Goal: Task Accomplishment & Management: Use online tool/utility

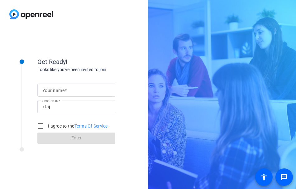
click at [63, 88] on mat-label "Your name" at bounding box center [53, 90] width 22 height 5
click at [63, 88] on input "Your name" at bounding box center [76, 89] width 68 height 7
type input "[PERSON_NAME]"
click at [39, 128] on input "I agree to the Terms Of Service" at bounding box center [40, 126] width 12 height 12
checkbox input "true"
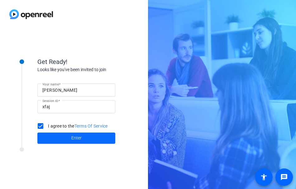
click at [58, 139] on span at bounding box center [76, 138] width 78 height 15
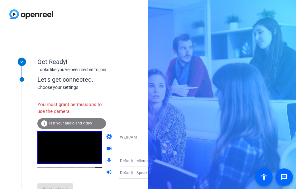
click at [296, 2] on div "Get Ready! Looks like you've been invited to join Let's get connected. Choose y…" at bounding box center [148, 94] width 296 height 189
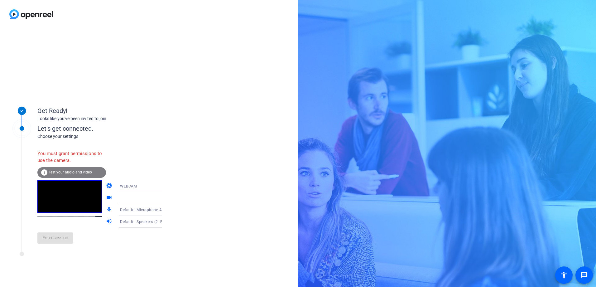
click at [165, 187] on icon at bounding box center [168, 185] width 7 height 7
click at [120, 189] on span "DESKTOP" at bounding box center [119, 210] width 17 height 7
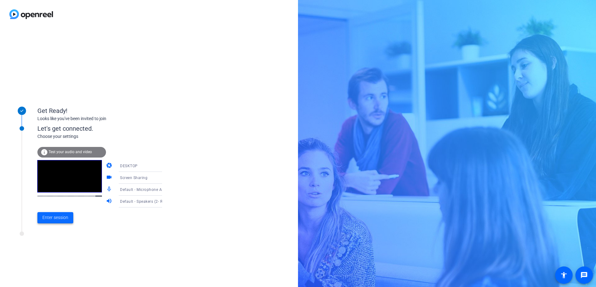
click at [53, 189] on span "Enter session" at bounding box center [55, 217] width 26 height 7
click at [53, 189] on div "Get Ready! Looks like you've been invited to join Let's get connected. Choose y…" at bounding box center [84, 157] width 156 height 125
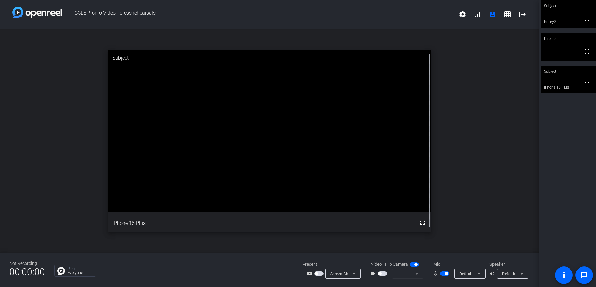
click at [296, 189] on span "button" at bounding box center [444, 273] width 9 height 4
click at [296, 189] on button "button" at bounding box center [444, 273] width 9 height 4
click at [296, 189] on span "button" at bounding box center [446, 273] width 3 height 3
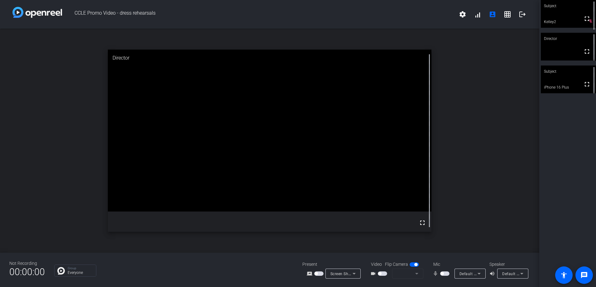
click at [296, 189] on span "button" at bounding box center [444, 273] width 9 height 4
click at [296, 189] on button "button" at bounding box center [444, 273] width 9 height 4
click at [296, 189] on span "button" at bounding box center [444, 273] width 9 height 4
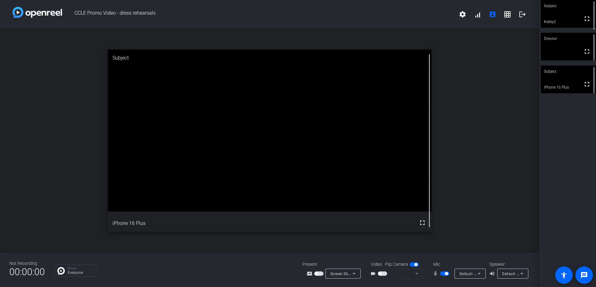
click at [296, 54] on div "open_in_new Subject fullscreen iPhone 16 Plus" at bounding box center [270, 141] width 540 height 224
click at [296, 189] on span "button" at bounding box center [444, 273] width 9 height 4
click at [296, 189] on button "button" at bounding box center [444, 273] width 9 height 4
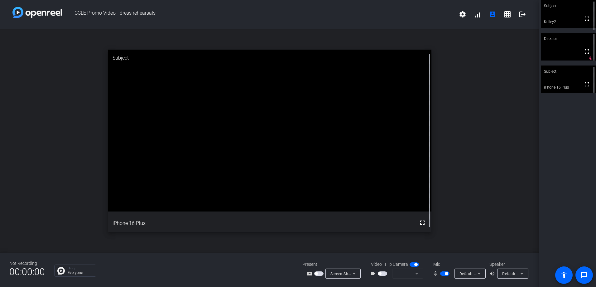
click at [296, 189] on span "button" at bounding box center [444, 273] width 9 height 4
click at [296, 189] on span "button" at bounding box center [442, 273] width 3 height 3
click at [296, 189] on span "button" at bounding box center [444, 273] width 9 height 4
click at [296, 189] on button "button" at bounding box center [444, 273] width 9 height 4
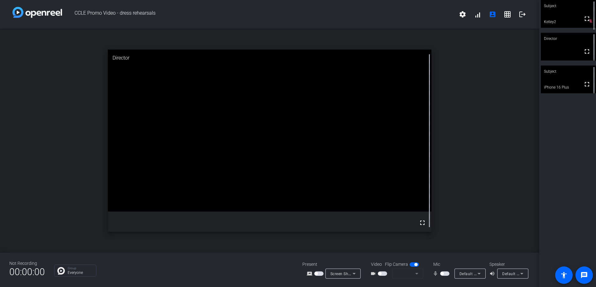
click at [296, 189] on span "button" at bounding box center [444, 273] width 9 height 4
click at [263, 63] on div "Director" at bounding box center [270, 58] width 324 height 17
